Goal: Check status: Check status

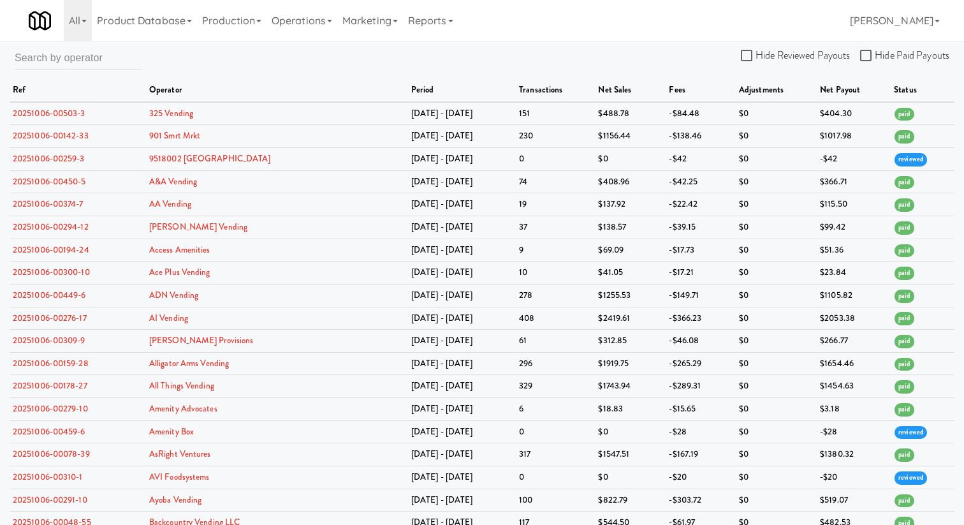
scroll to position [10408, 0]
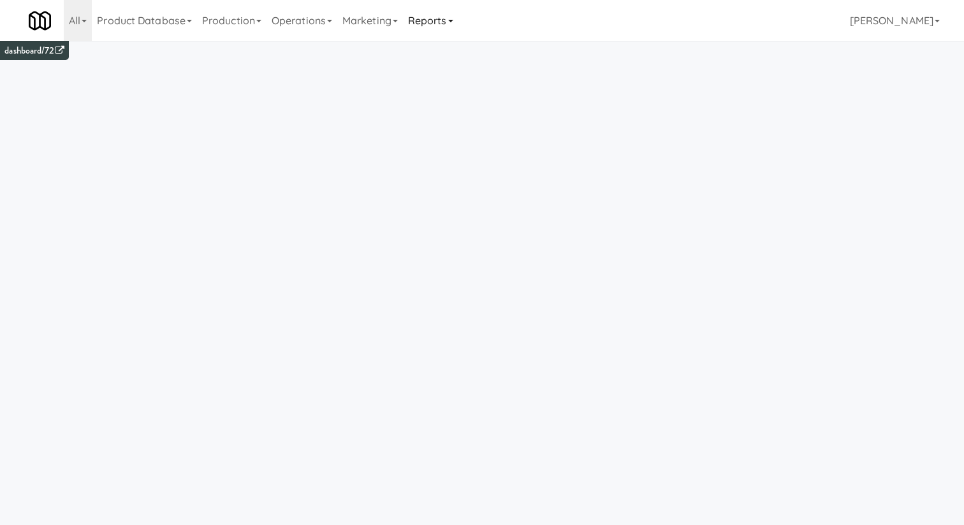
click at [450, 29] on link "Reports" at bounding box center [430, 20] width 55 height 41
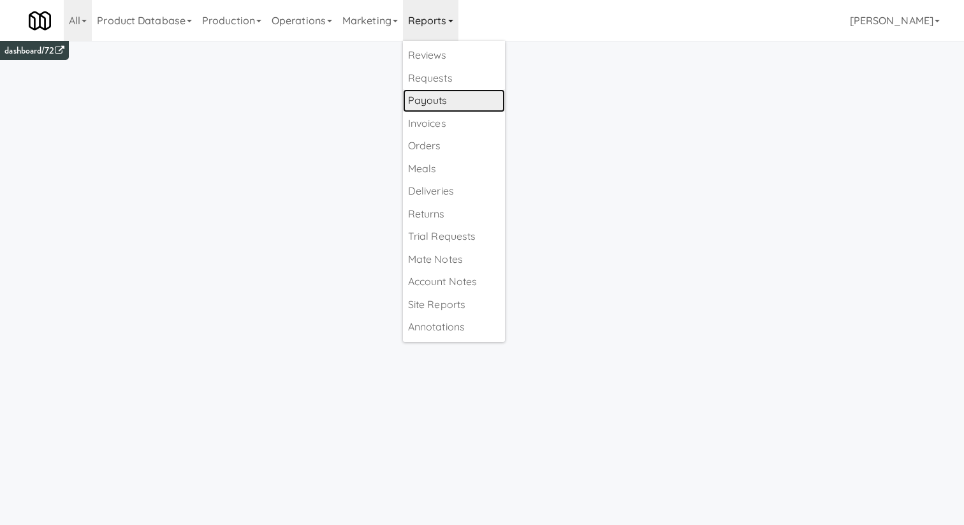
click at [438, 99] on link "Payouts" at bounding box center [454, 100] width 102 height 23
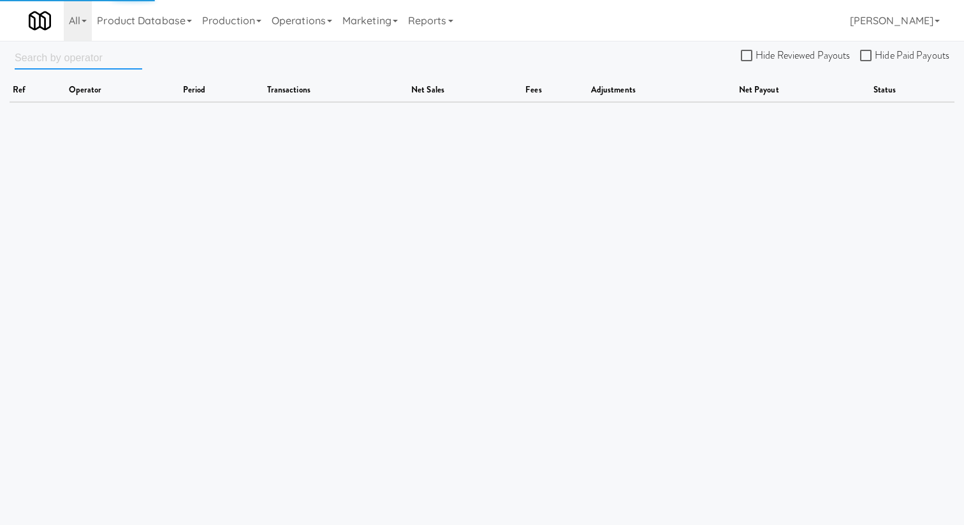
click at [56, 57] on input "text" at bounding box center [79, 58] width 128 height 24
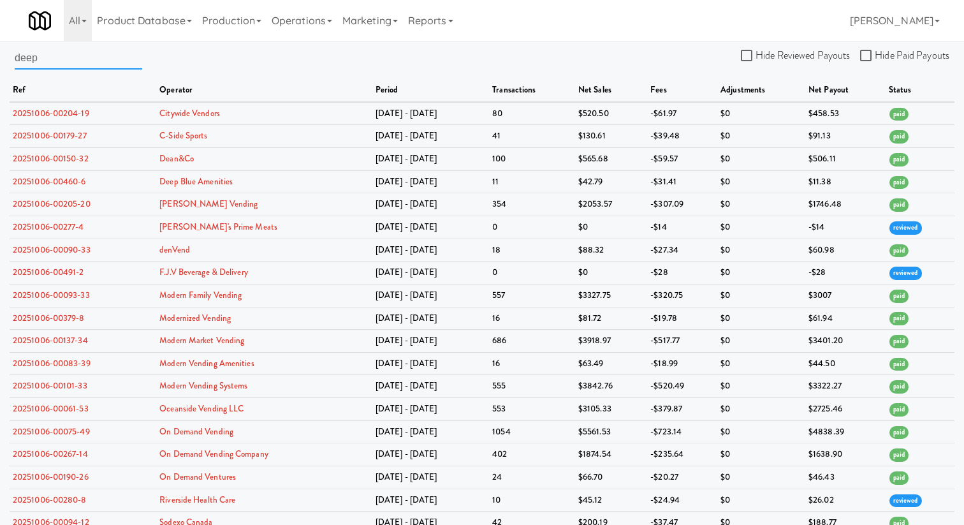
type input "deep"
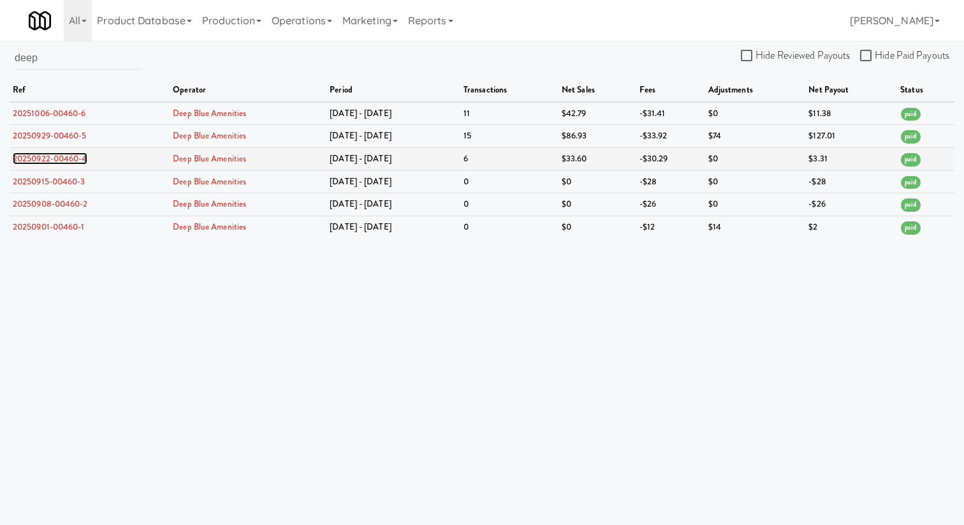
click at [52, 161] on link "20250922-00460-4" at bounding box center [50, 158] width 75 height 12
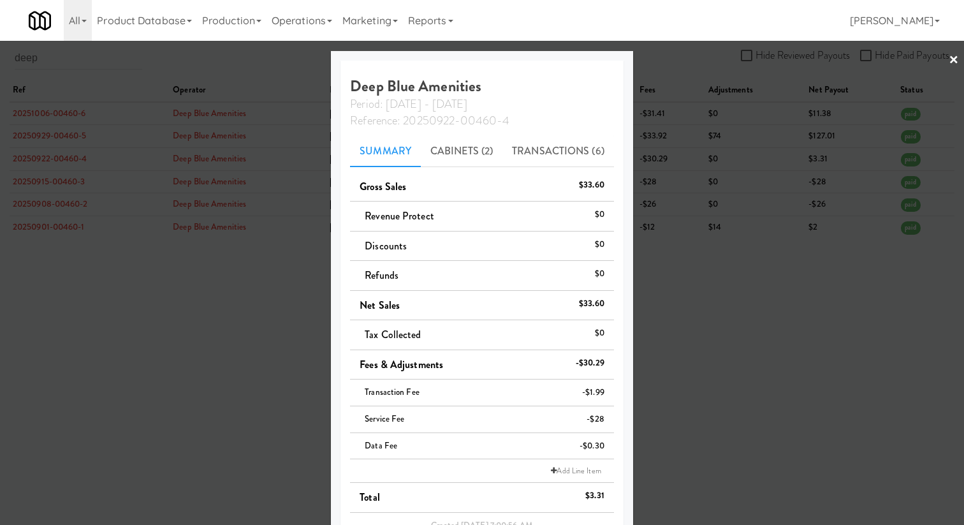
click at [831, 159] on div at bounding box center [482, 262] width 964 height 525
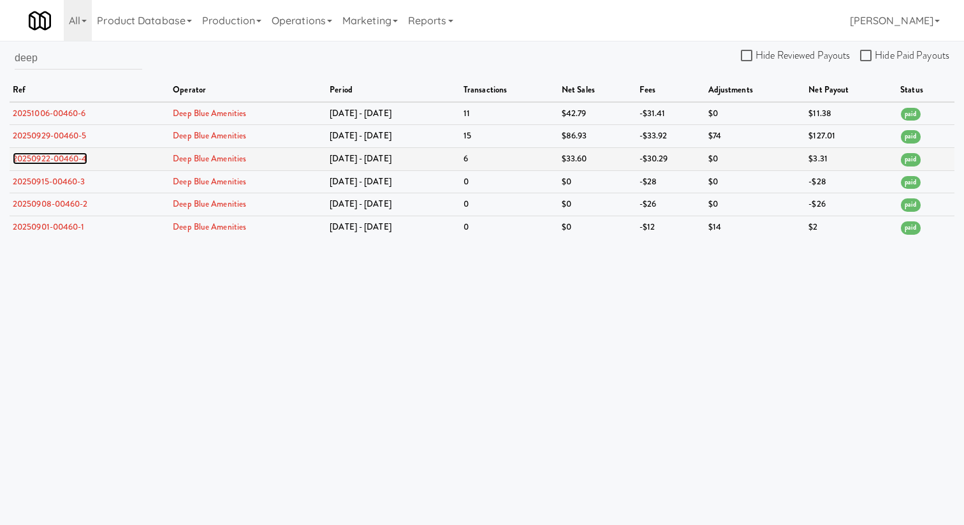
click at [36, 161] on link "20250922-00460-4" at bounding box center [50, 158] width 75 height 12
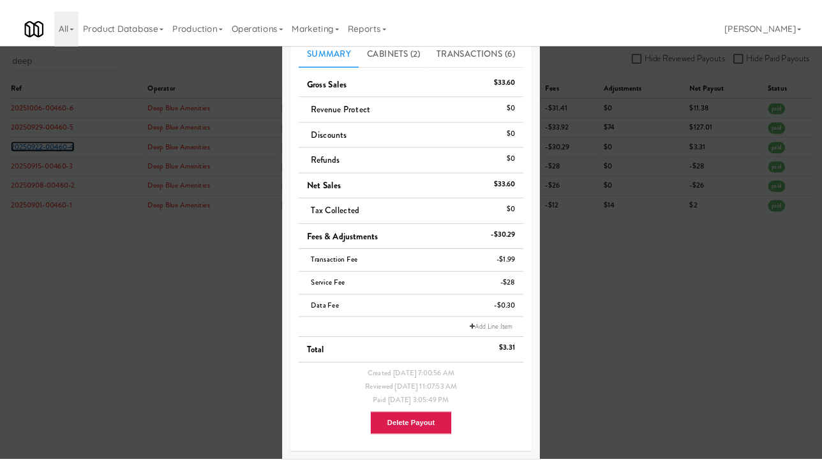
scroll to position [97, 0]
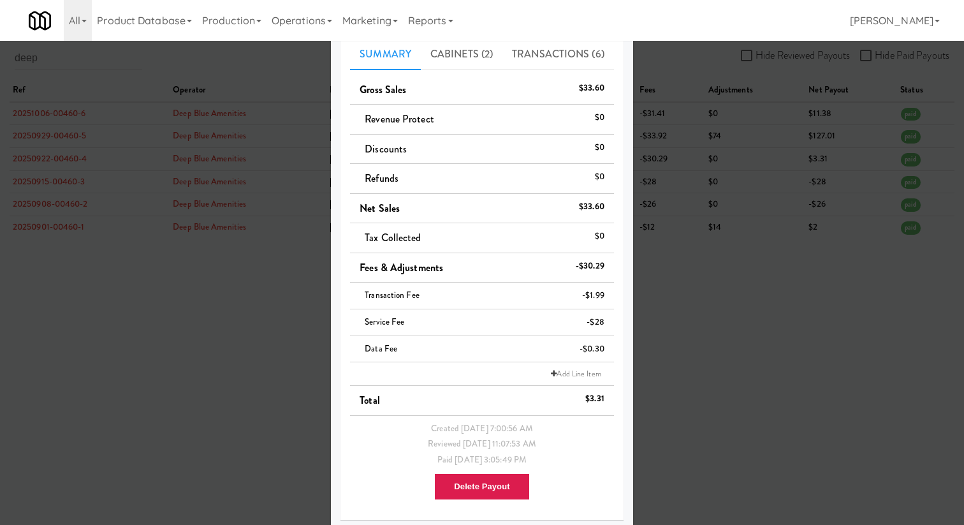
click at [770, 339] on div at bounding box center [482, 262] width 964 height 525
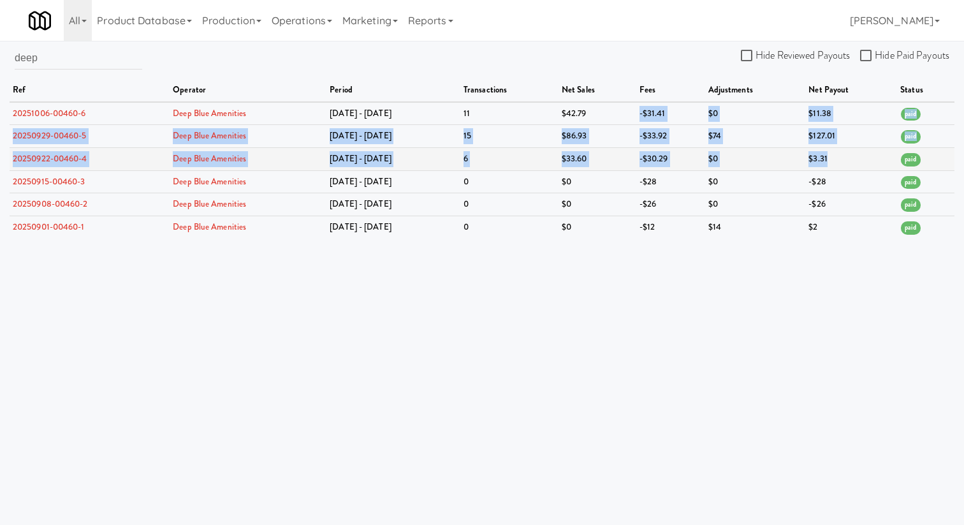
drag, startPoint x: 624, startPoint y: 108, endPoint x: 851, endPoint y: 163, distance: 233.5
click at [852, 163] on tbody "20251006-00460-6 Deep Blue Amenities Sep 29 - Oct 5 11 $42.79 -$31.41 $0 $11.38…" at bounding box center [482, 170] width 945 height 137
click at [851, 163] on td "$3.31" at bounding box center [852, 158] width 92 height 23
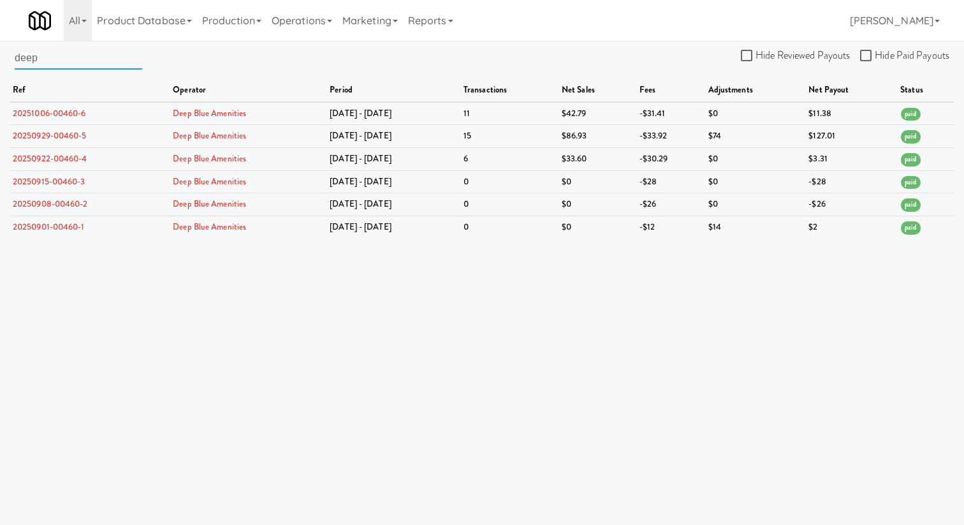
drag, startPoint x: 58, startPoint y: 52, endPoint x: 0, endPoint y: 55, distance: 58.1
click at [0, 55] on div "deep Hide Reviewed Payouts Hide Paid Payouts ref operator period transactions n…" at bounding box center [482, 142] width 964 height 193
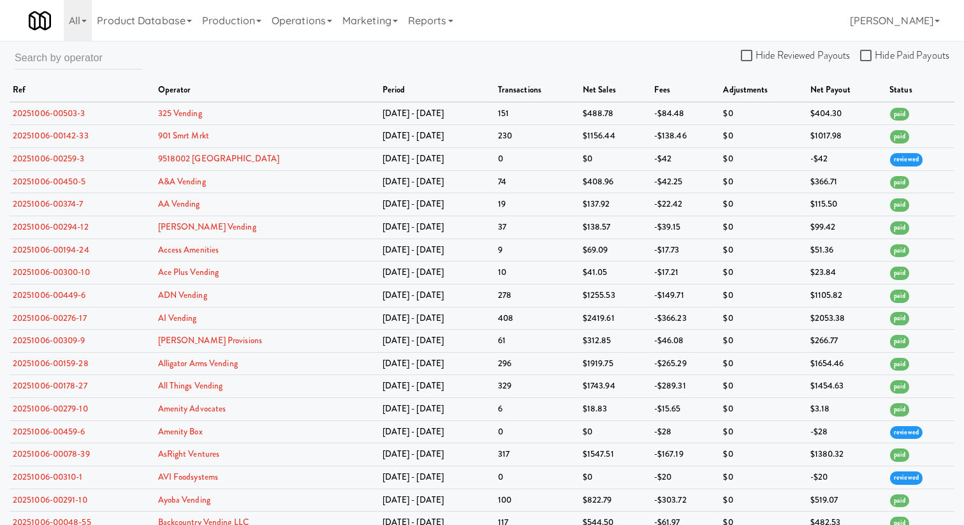
click at [605, 47] on div "Hide Reviewed Payouts Hide Paid Payouts ref operator period transactions net sa…" at bounding box center [482, 529] width 964 height 966
click at [601, 34] on div "All 325 Vending https://classic.micromart.com/?operator_id=503 901 Smrt Mrkt ht…" at bounding box center [482, 20] width 907 height 41
